Goal: Information Seeking & Learning: Learn about a topic

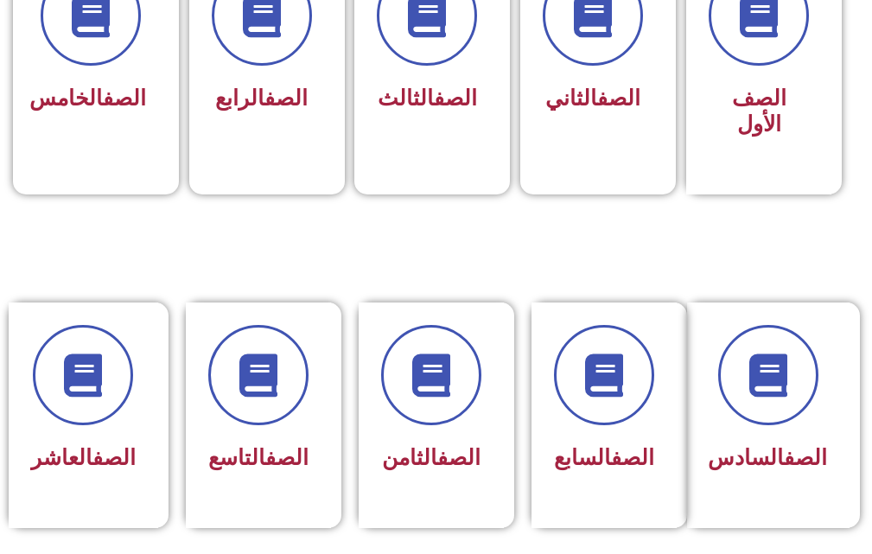
scroll to position [778, 0]
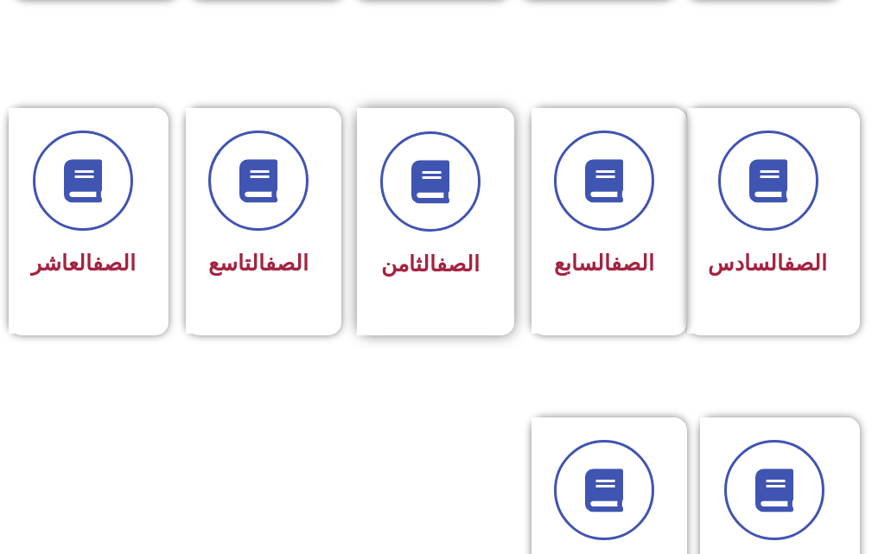
click at [414, 260] on span "الصف الثامن" at bounding box center [430, 264] width 99 height 25
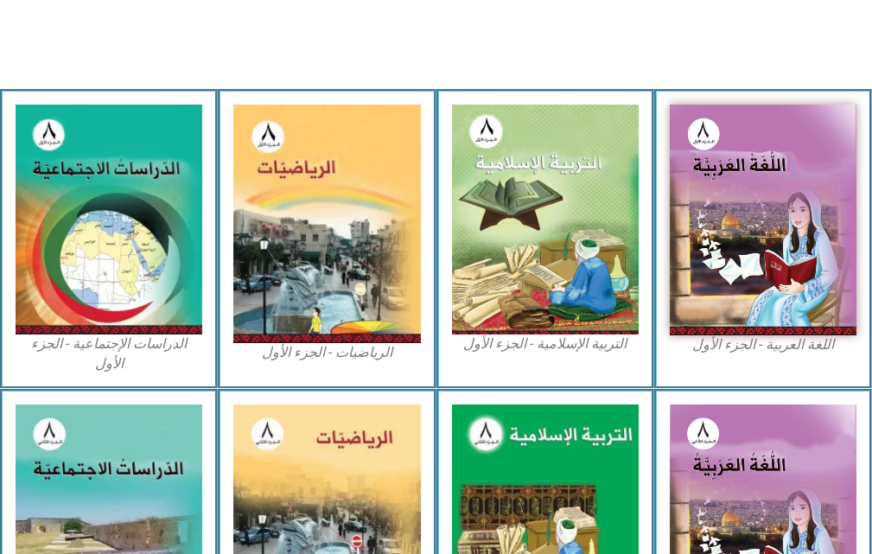
scroll to position [519, 0]
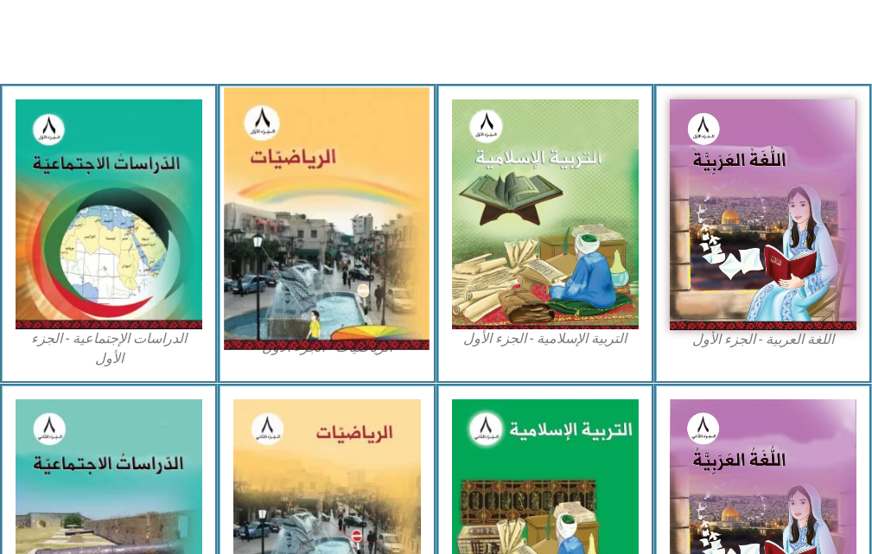
click at [328, 212] on img at bounding box center [327, 219] width 206 height 263
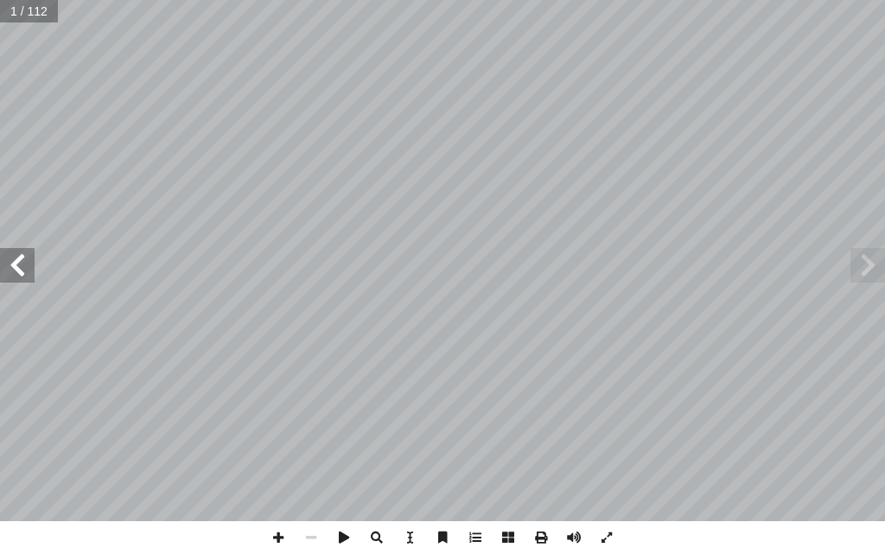
click at [34, 273] on span at bounding box center [17, 265] width 35 height 35
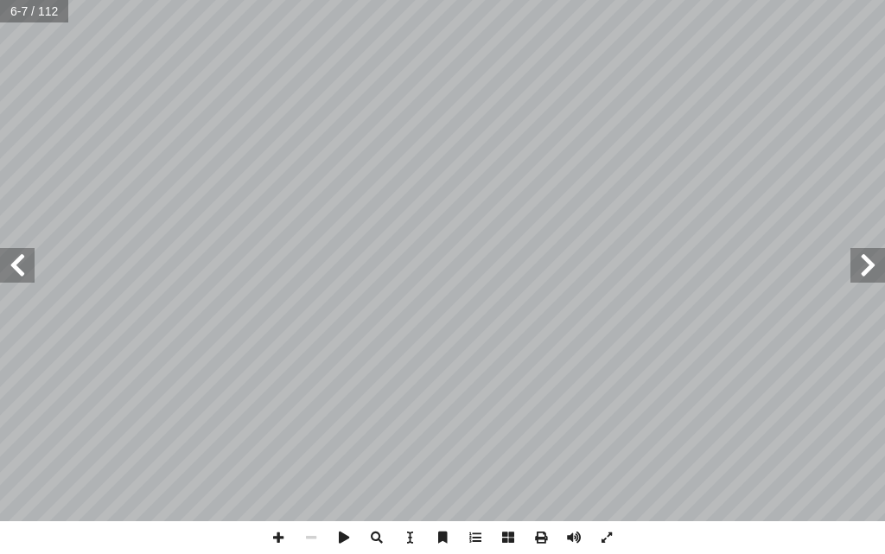
click at [34, 273] on span at bounding box center [17, 265] width 35 height 35
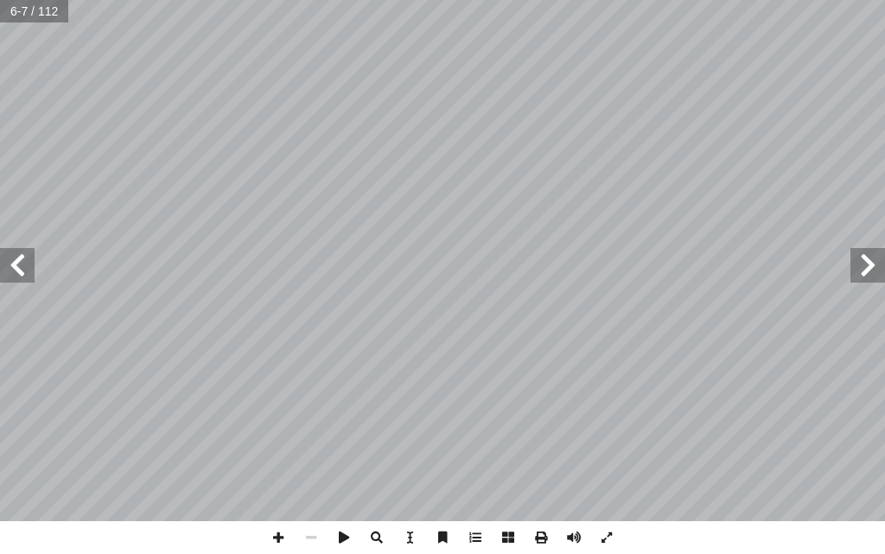
click at [34, 273] on span at bounding box center [17, 265] width 35 height 35
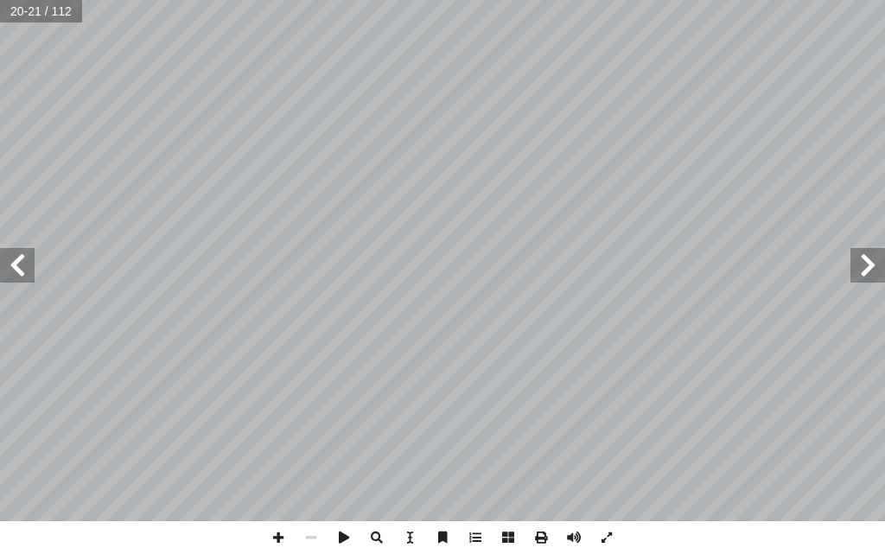
click at [33, 272] on span at bounding box center [17, 265] width 35 height 35
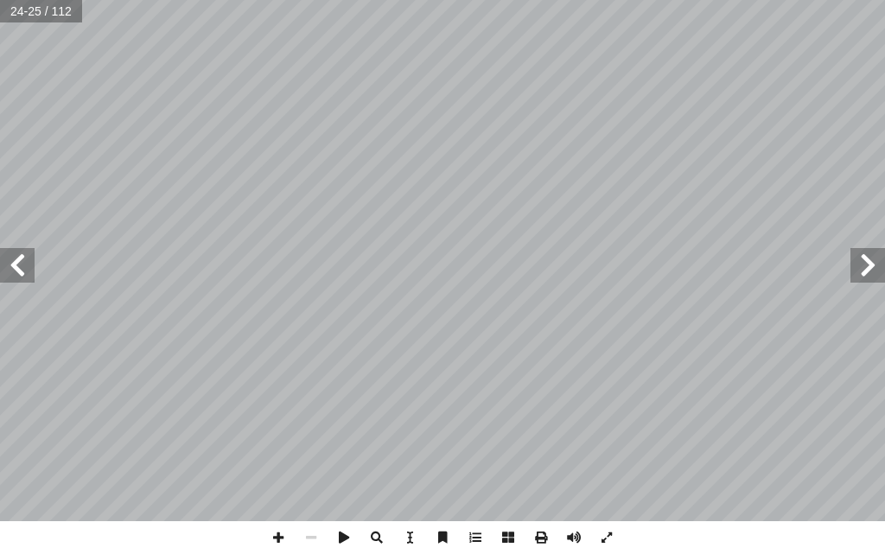
click at [33, 272] on span at bounding box center [17, 265] width 35 height 35
click at [285, 536] on span at bounding box center [278, 537] width 33 height 33
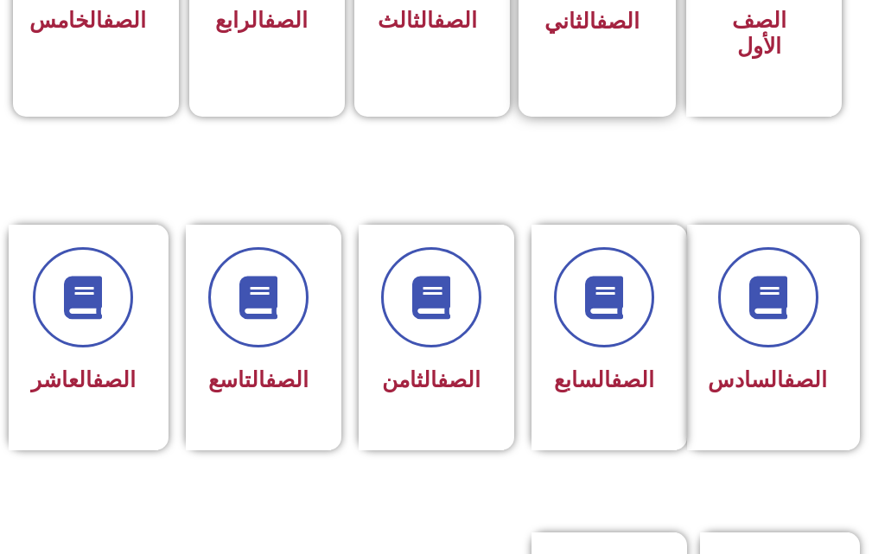
scroll to position [691, 0]
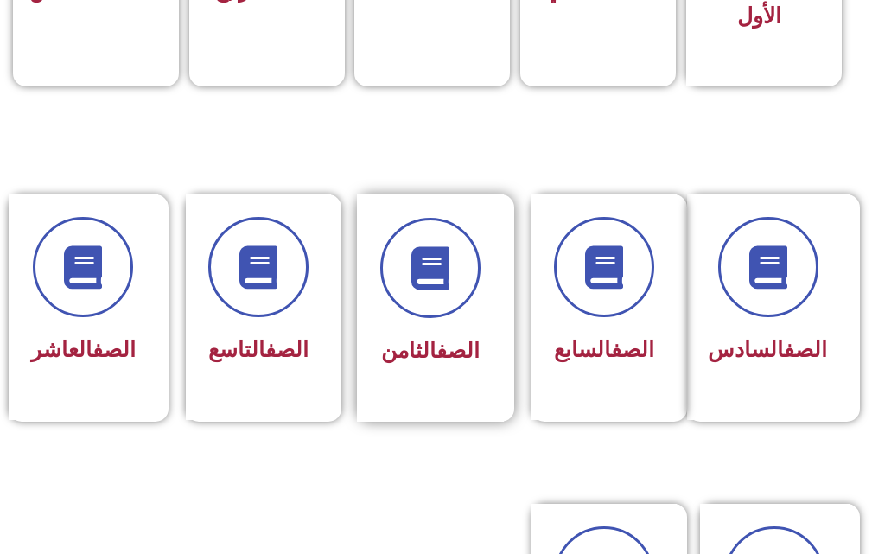
click at [464, 317] on div at bounding box center [430, 268] width 100 height 100
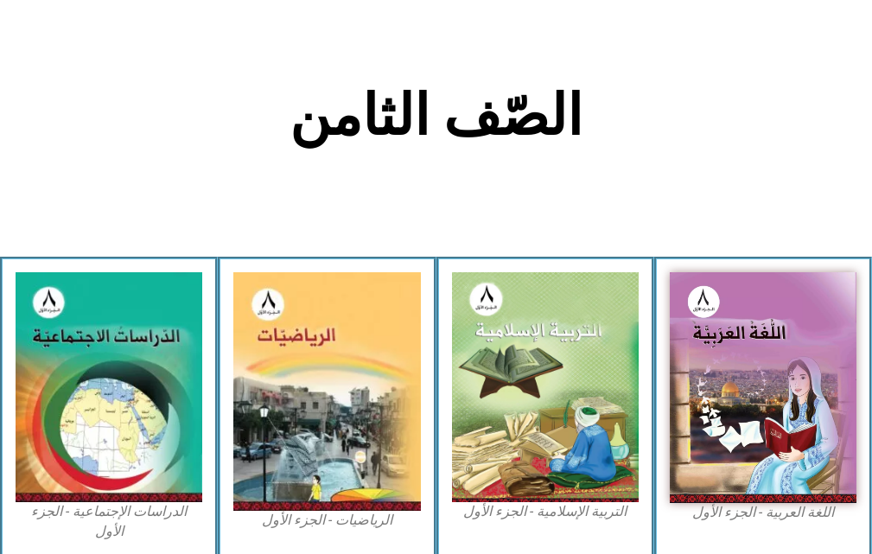
scroll to position [432, 0]
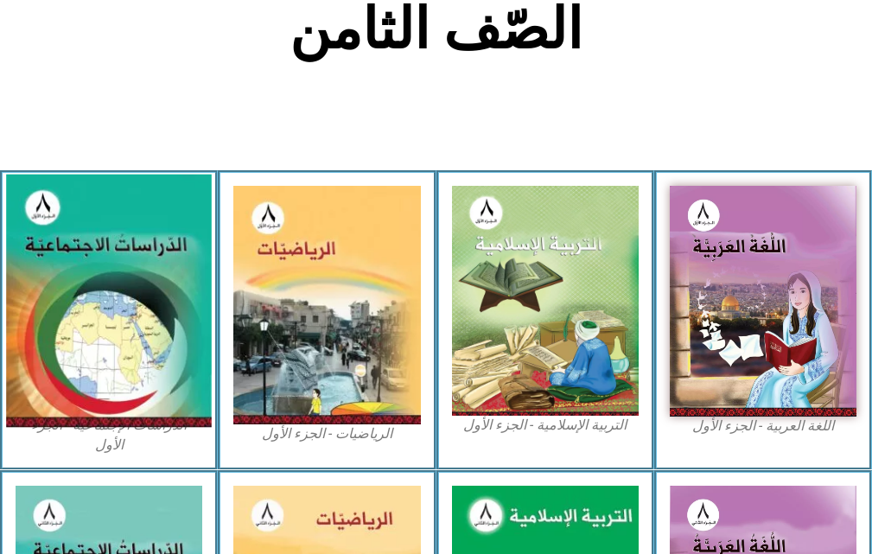
click at [193, 310] on img at bounding box center [109, 301] width 206 height 252
click at [91, 271] on img at bounding box center [109, 301] width 206 height 252
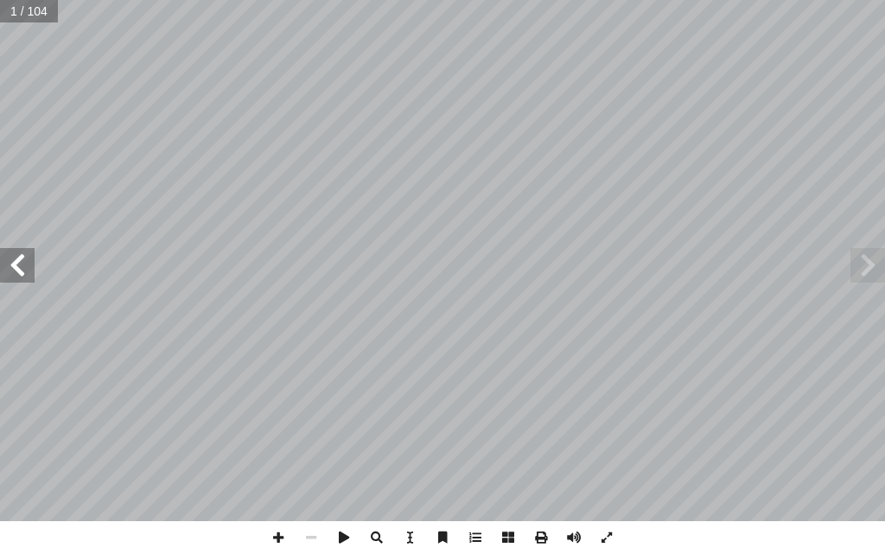
click at [13, 258] on span at bounding box center [17, 265] width 35 height 35
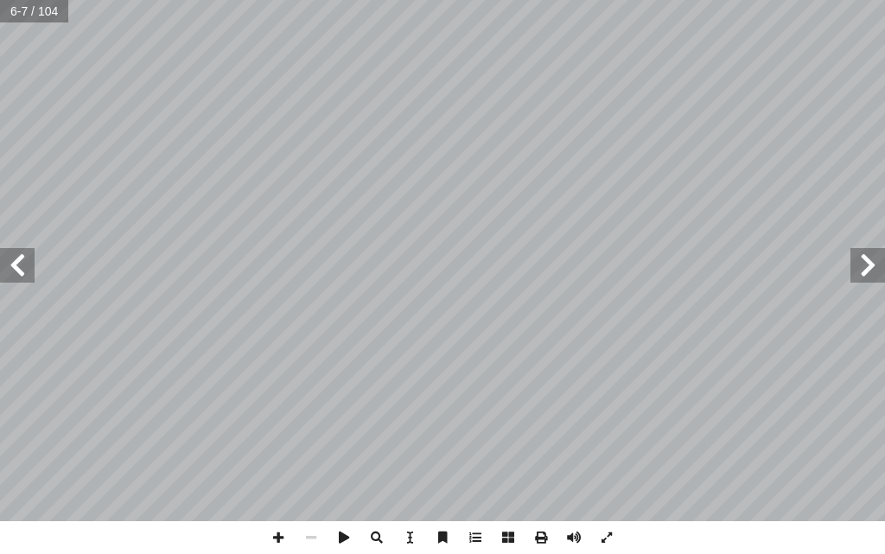
click at [13, 258] on span at bounding box center [17, 265] width 35 height 35
click at [12, 260] on span at bounding box center [17, 265] width 35 height 35
click at [13, 260] on span at bounding box center [17, 265] width 35 height 35
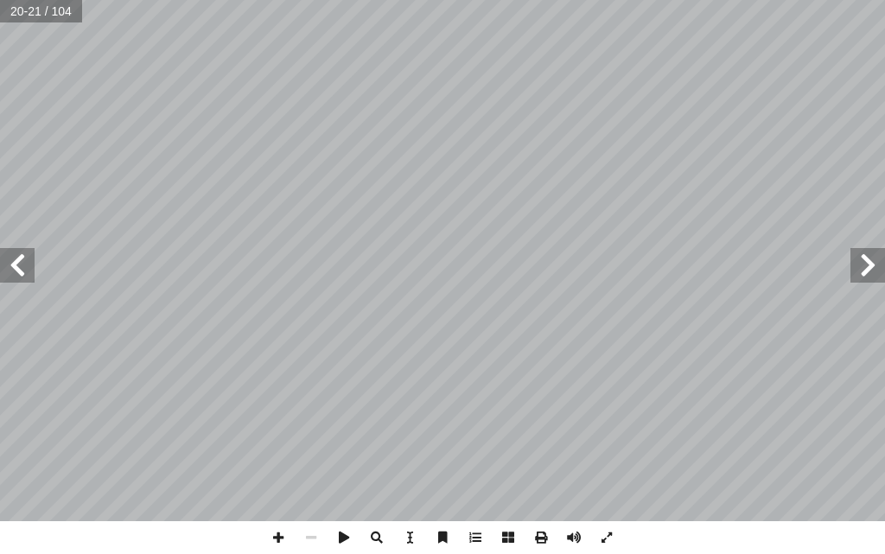
click at [14, 260] on span at bounding box center [17, 265] width 35 height 35
click at [270, 532] on span at bounding box center [278, 537] width 33 height 33
click at [884, 278] on span at bounding box center [867, 265] width 35 height 35
click at [315, 535] on span at bounding box center [311, 537] width 33 height 33
click at [857, 262] on span at bounding box center [867, 265] width 35 height 35
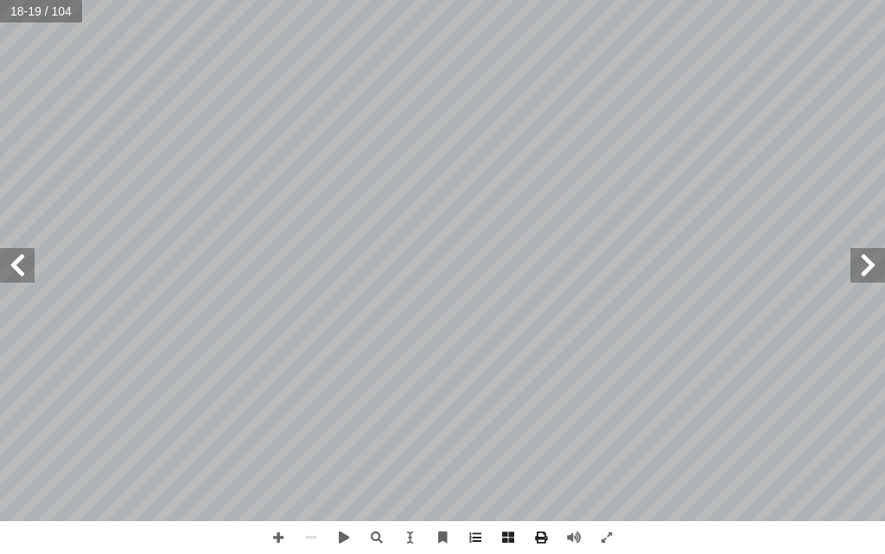
click at [857, 262] on span at bounding box center [867, 265] width 35 height 35
click at [863, 264] on span at bounding box center [867, 265] width 35 height 35
click at [283, 538] on span at bounding box center [278, 537] width 33 height 33
click at [312, 538] on span at bounding box center [311, 537] width 33 height 33
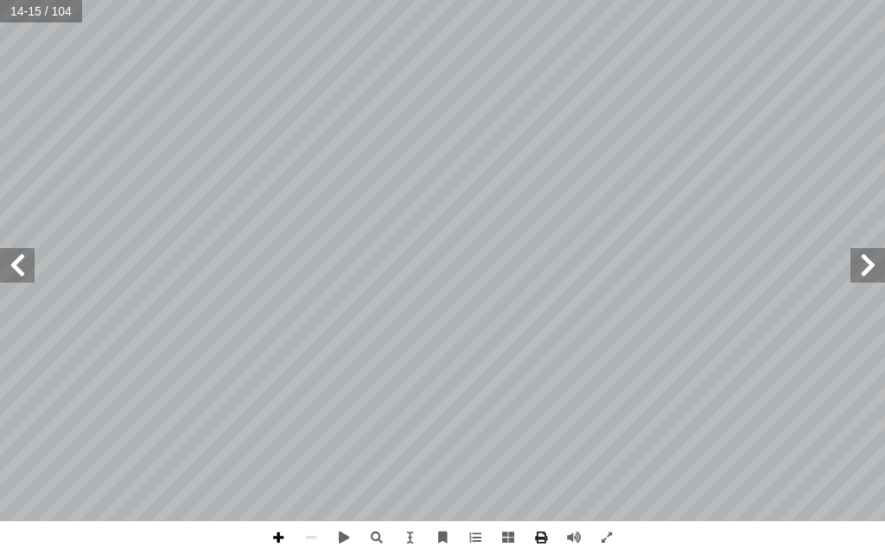
click at [276, 539] on span at bounding box center [278, 537] width 33 height 33
click at [313, 532] on span at bounding box center [311, 537] width 33 height 33
click at [16, 271] on span at bounding box center [17, 265] width 35 height 35
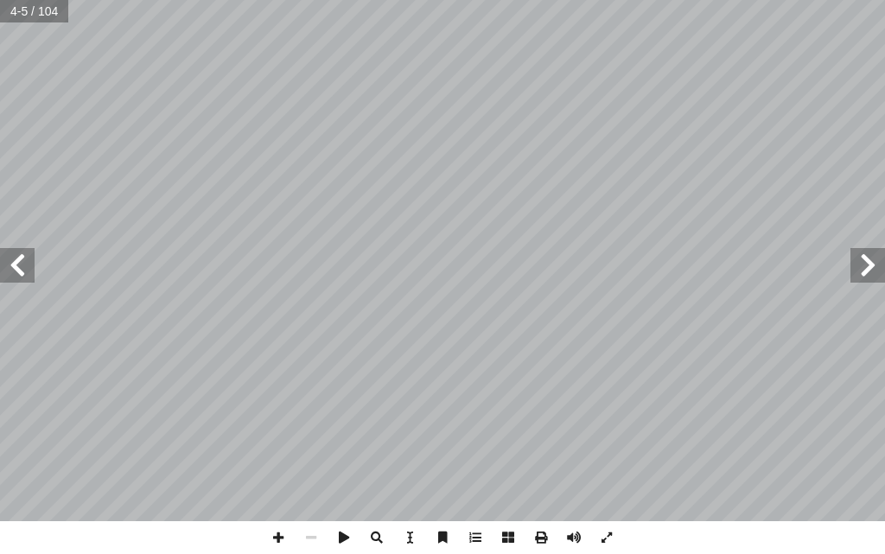
click at [16, 270] on span at bounding box center [17, 265] width 35 height 35
click at [287, 535] on span at bounding box center [278, 537] width 33 height 33
